Goal: Task Accomplishment & Management: Manage account settings

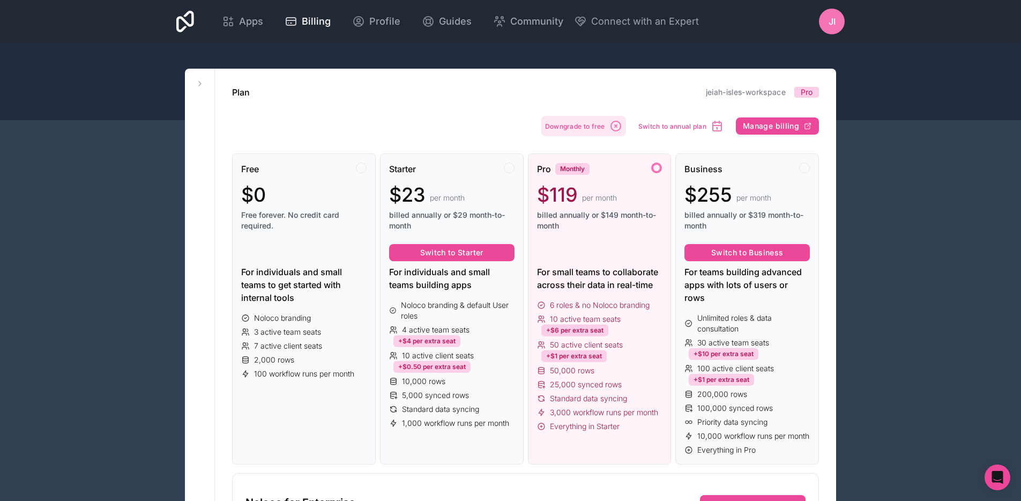
click at [602, 125] on span "Downgrade to free" at bounding box center [575, 126] width 60 height 8
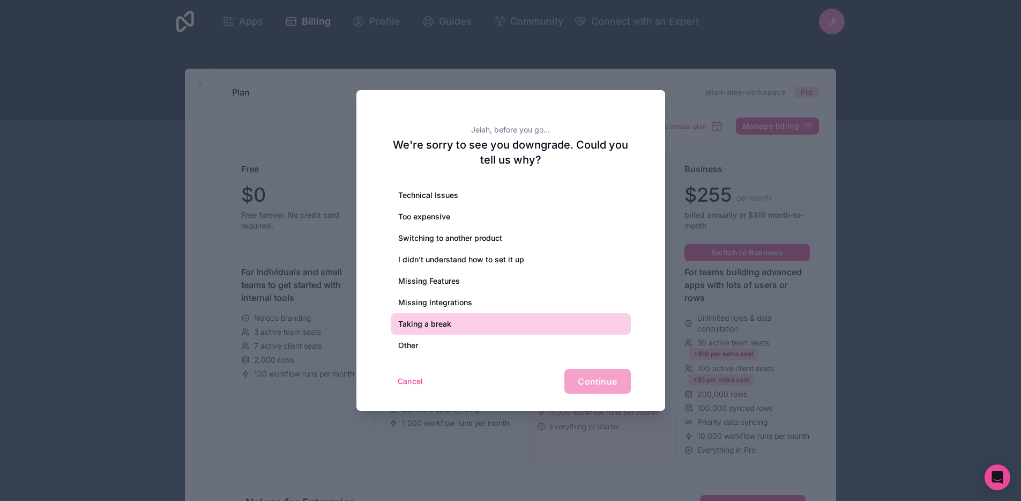
click at [471, 326] on div "Taking a break" at bounding box center [511, 323] width 240 height 21
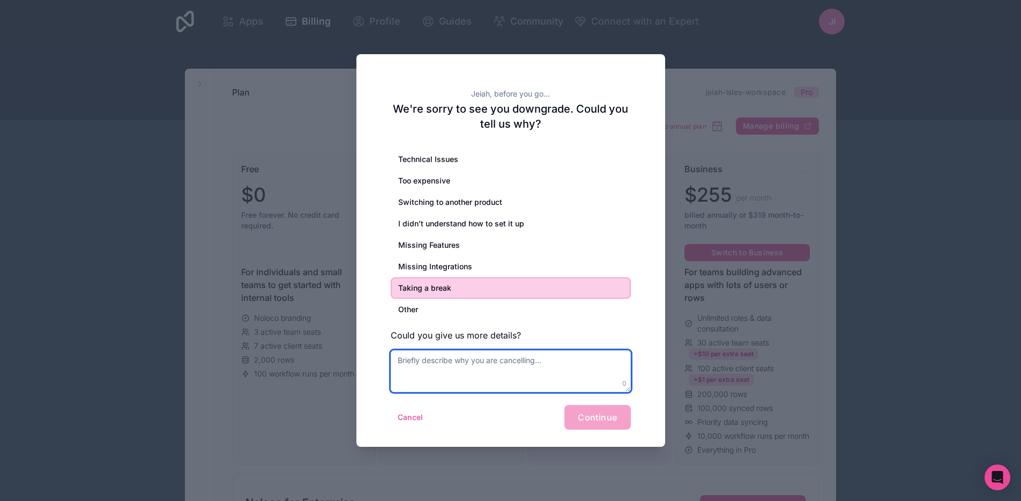
click at [461, 359] on textarea at bounding box center [511, 371] width 240 height 42
type textarea "Just taking a break"
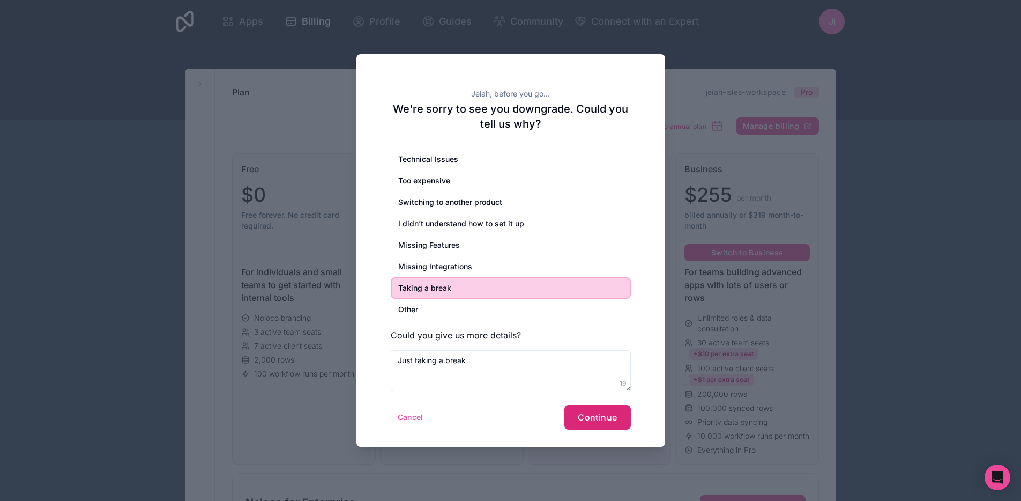
click at [611, 420] on span "Continue" at bounding box center [597, 417] width 39 height 11
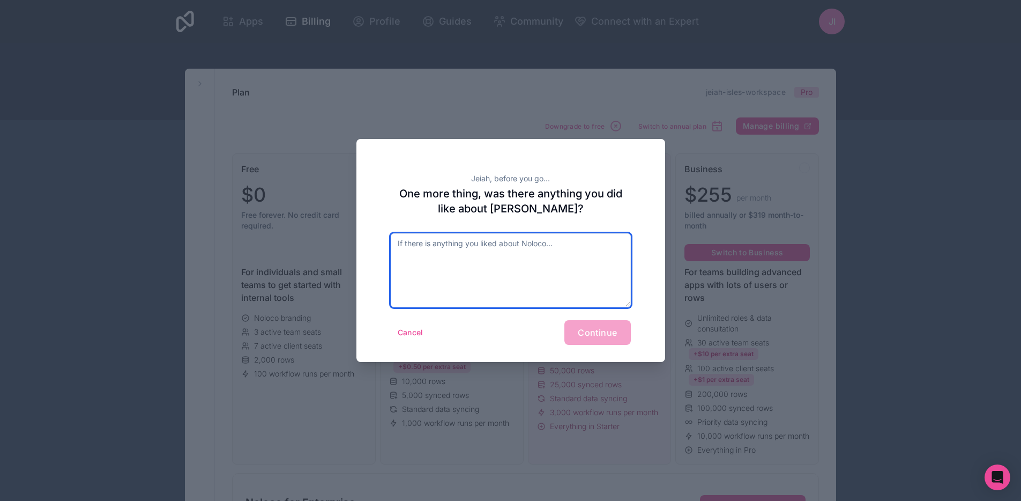
click at [524, 290] on textarea at bounding box center [511, 270] width 240 height 74
type textarea "Liked it so far, just taking a break for now"
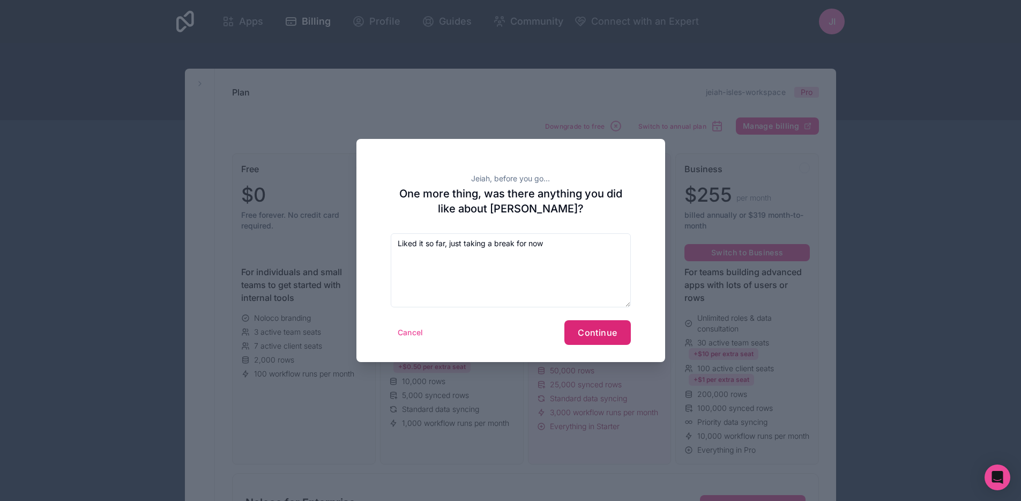
click at [595, 330] on span "Continue" at bounding box center [597, 332] width 39 height 11
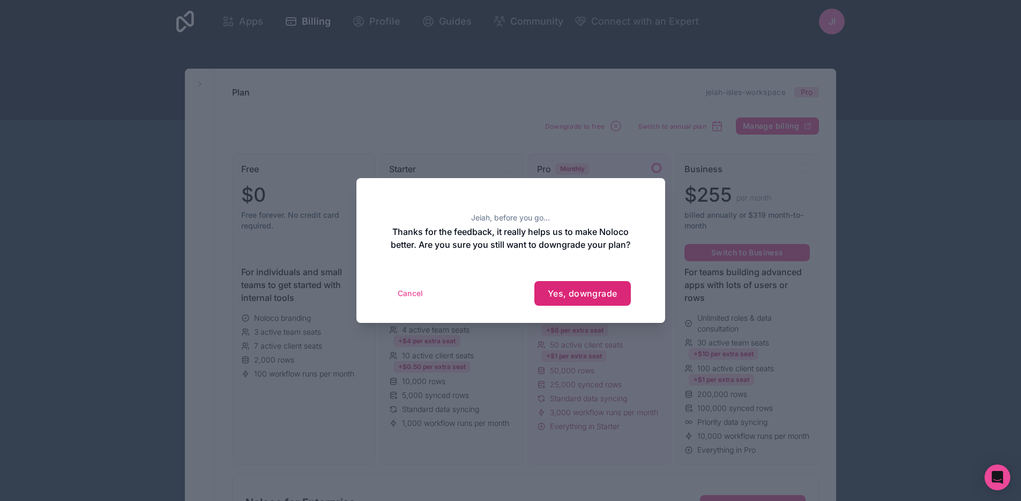
click at [594, 298] on span "Yes, downgrade" at bounding box center [583, 293] width 70 height 11
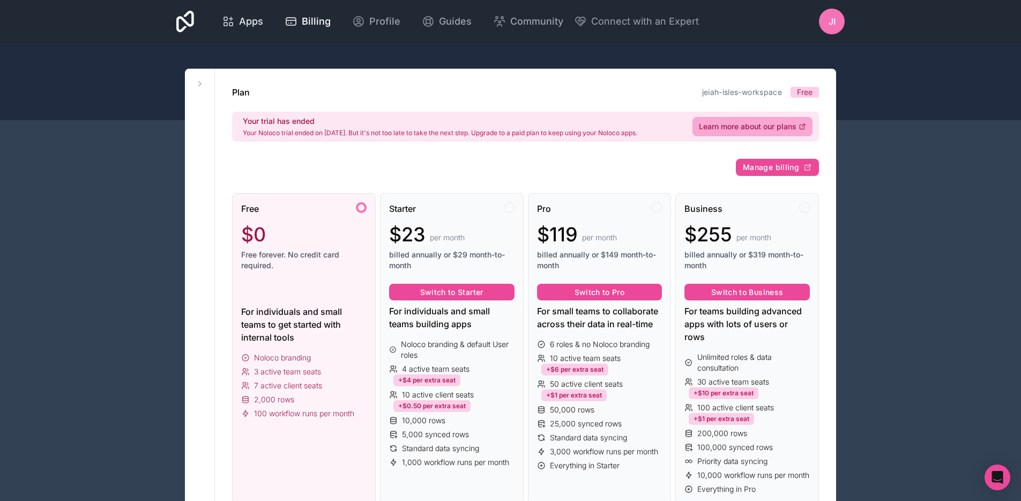
click at [247, 21] on span "Apps" at bounding box center [251, 21] width 24 height 15
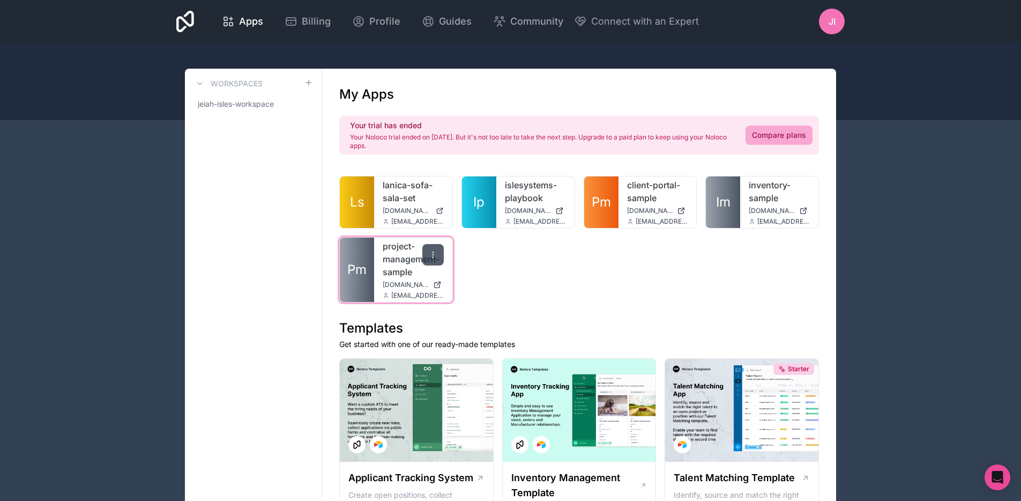
click at [440, 259] on div at bounding box center [432, 254] width 21 height 21
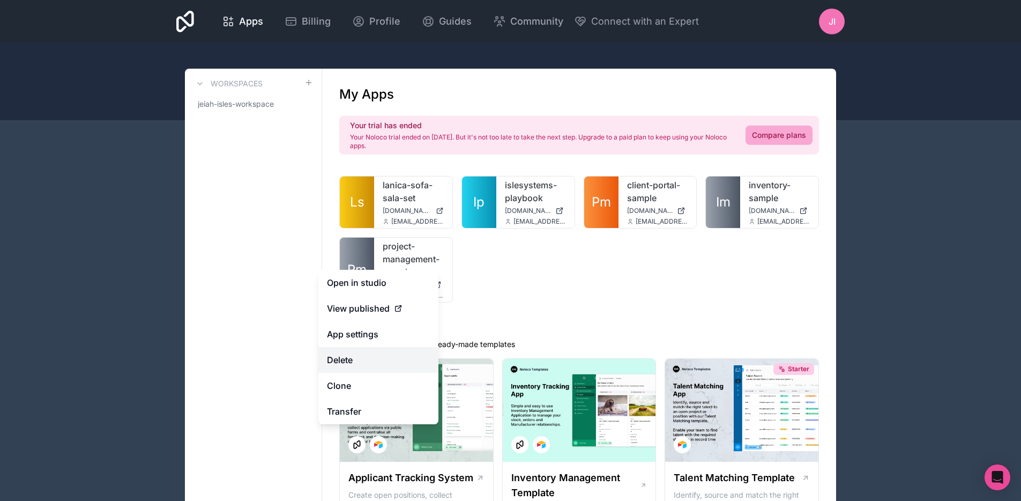
click at [393, 361] on button "Delete" at bounding box center [378, 360] width 120 height 26
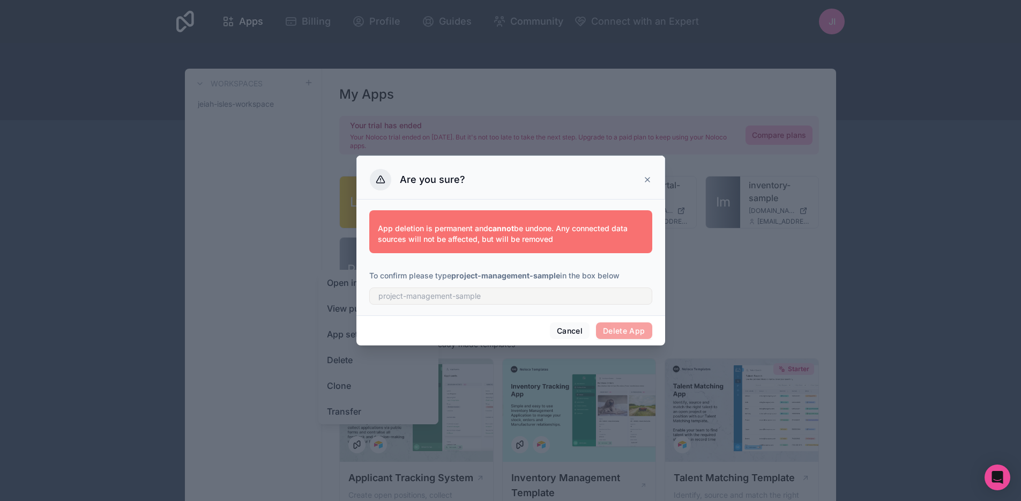
click at [640, 178] on div "Are you sure?" at bounding box center [511, 179] width 282 height 21
click at [646, 176] on icon at bounding box center [647, 179] width 9 height 9
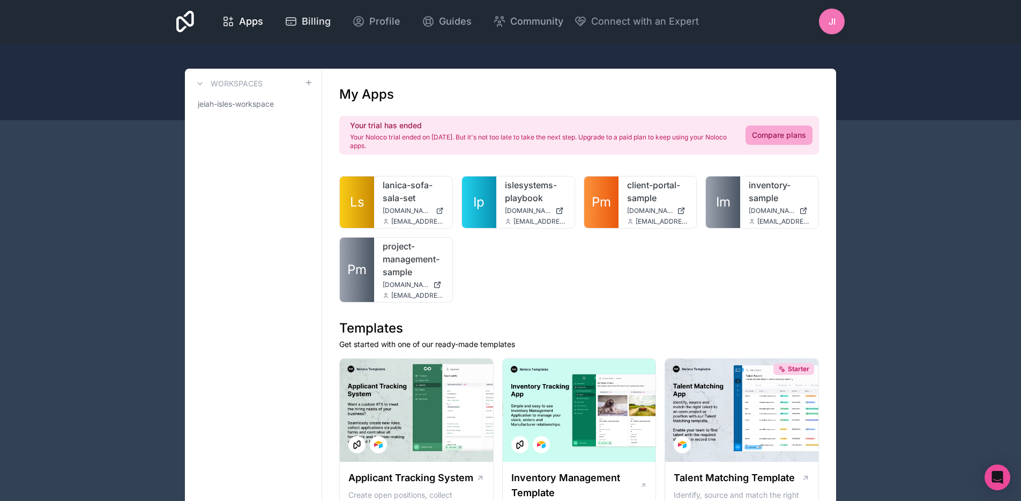
click at [324, 22] on span "Billing" at bounding box center [316, 21] width 29 height 15
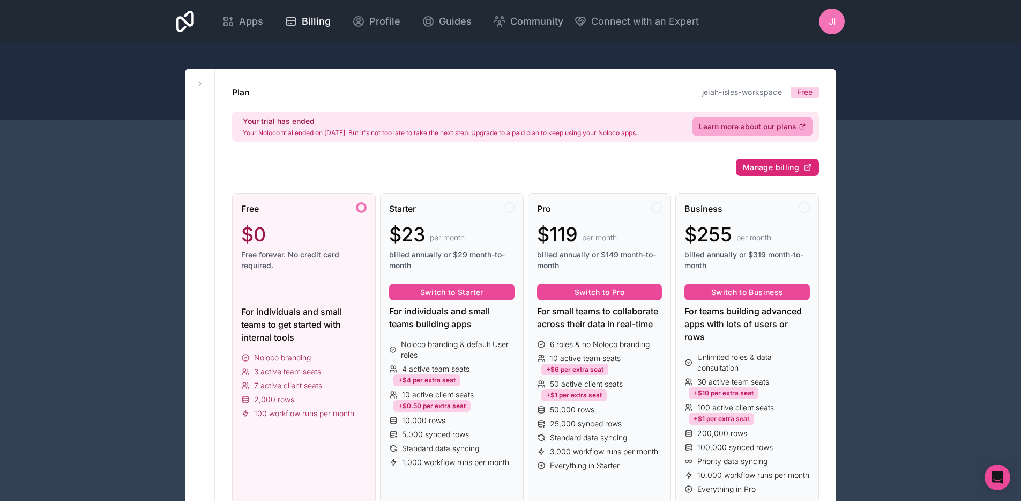
click at [756, 162] on span "Manage billing" at bounding box center [771, 167] width 56 height 10
click at [804, 96] on span "Free" at bounding box center [805, 92] width 16 height 11
click at [444, 127] on div "Your trial has ended Your Noloco trial ended on [DATE]. But it's not too late t…" at bounding box center [440, 126] width 394 height 21
click at [991, 480] on icon "Open Intercom Messenger" at bounding box center [997, 477] width 14 height 14
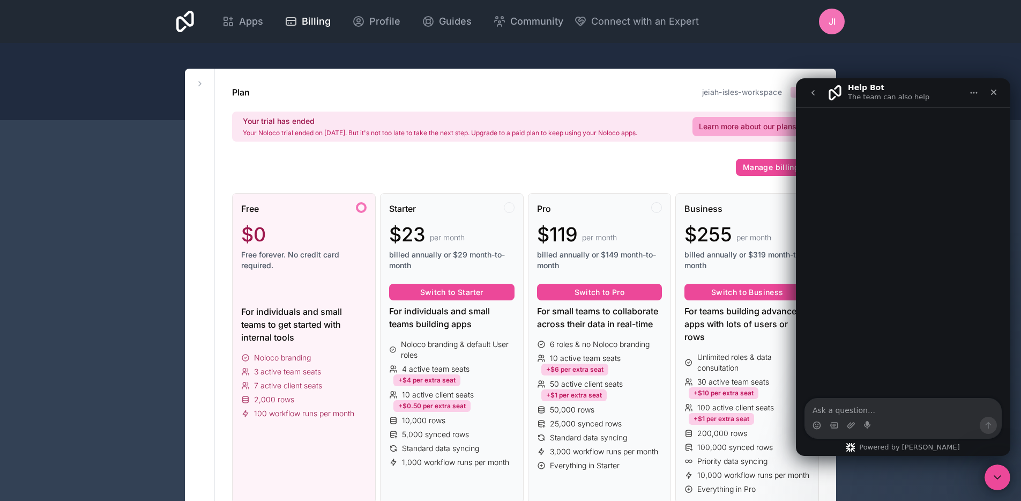
click at [909, 412] on textarea "Ask a question…" at bounding box center [903, 407] width 196 height 18
type textarea "Billing issues"
click at [999, 90] on div "Close" at bounding box center [993, 92] width 19 height 19
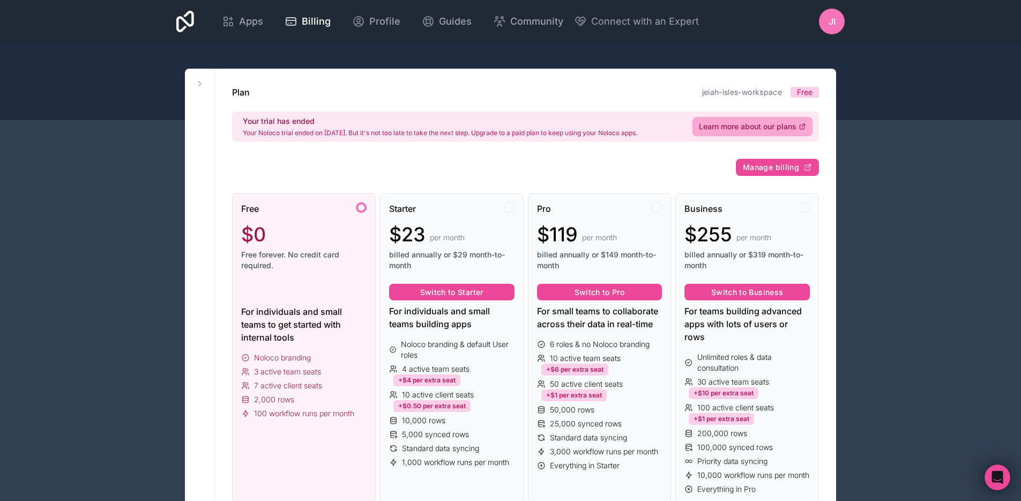
click at [184, 25] on icon at bounding box center [185, 21] width 18 height 21
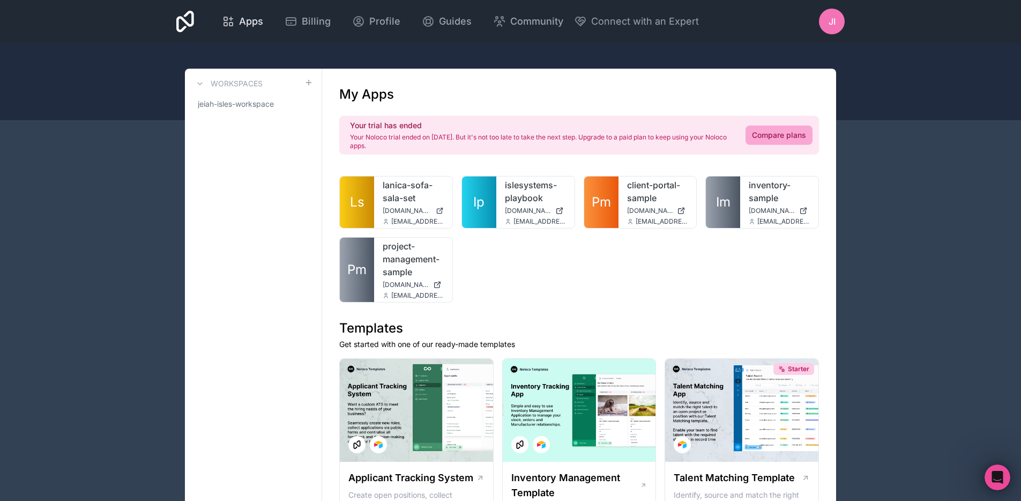
click at [245, 28] on span "Apps" at bounding box center [251, 21] width 24 height 15
click at [222, 19] on icon at bounding box center [228, 21] width 13 height 13
click at [177, 19] on icon at bounding box center [185, 21] width 18 height 21
click at [266, 107] on span "jeiah-isles-workspace" at bounding box center [236, 104] width 76 height 11
click at [307, 105] on icon at bounding box center [304, 104] width 6 height 6
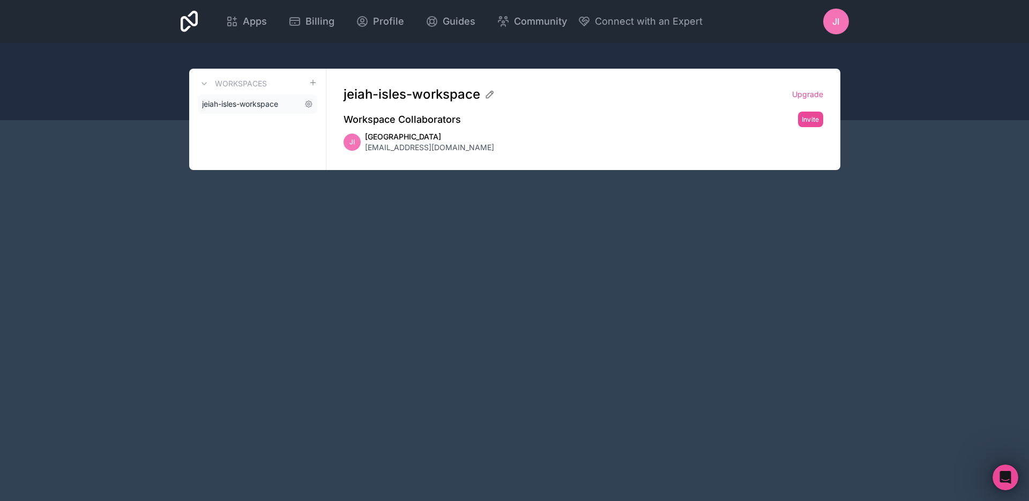
click at [248, 106] on span "jeiah-isles-workspace" at bounding box center [240, 104] width 76 height 11
click at [186, 23] on icon at bounding box center [190, 21] width 18 height 21
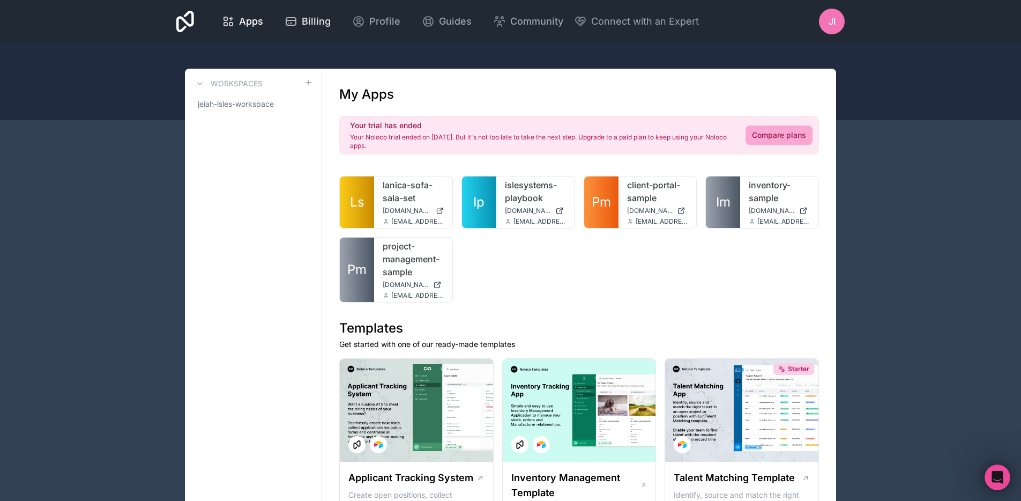
click at [306, 17] on span "Billing" at bounding box center [316, 21] width 29 height 15
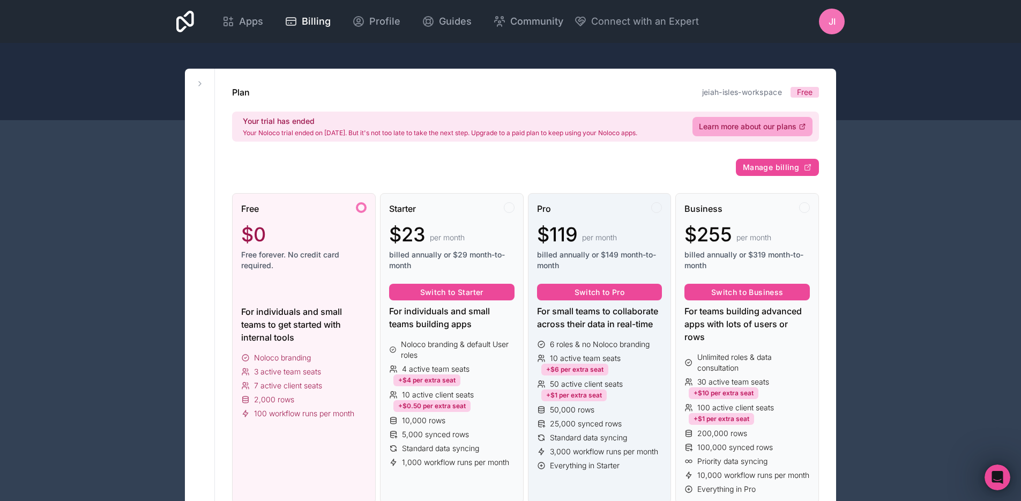
click at [613, 225] on div "$119 per month" at bounding box center [599, 233] width 125 height 21
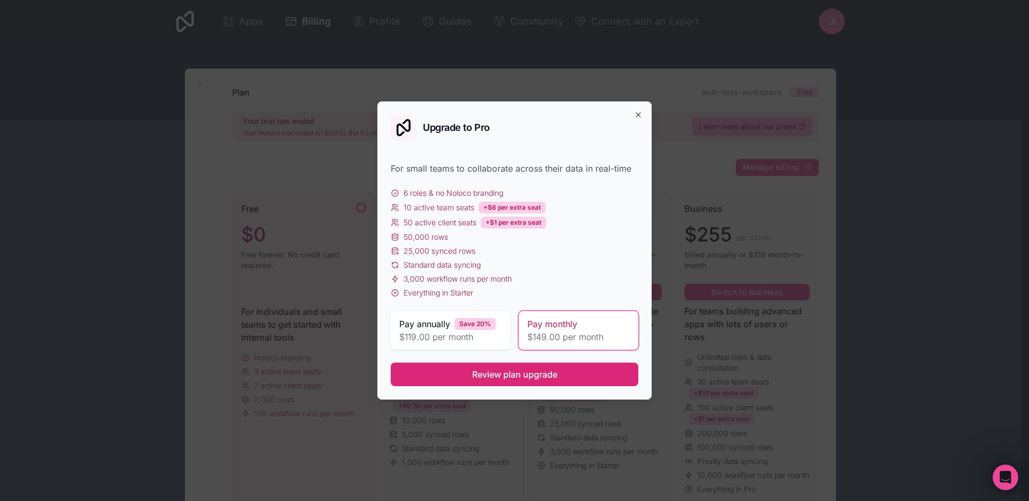
click at [541, 378] on span "Review plan upgrade" at bounding box center [514, 374] width 85 height 13
